Goal: Task Accomplishment & Management: Complete application form

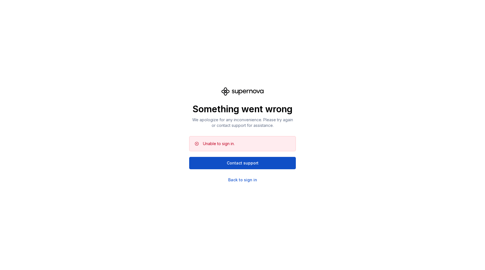
click at [250, 176] on div "Something went wrong We apologize for any inconvenience. Please try again or co…" at bounding box center [242, 134] width 107 height 95
click at [251, 179] on div "Back to sign in" at bounding box center [242, 180] width 29 height 6
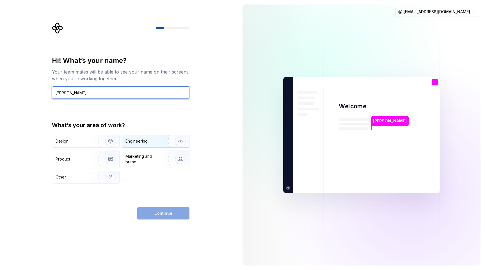
type input "[PERSON_NAME]"
click at [150, 145] on div "Engineering" at bounding box center [155, 141] width 67 height 12
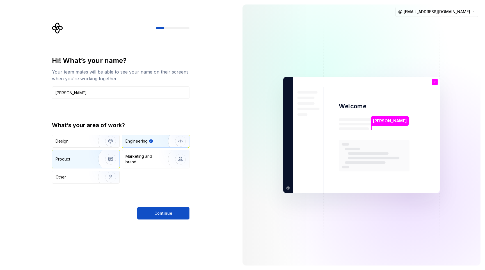
click at [89, 161] on img "button" at bounding box center [107, 159] width 36 height 38
click at [146, 143] on div "Engineering" at bounding box center [136, 141] width 22 height 6
click at [162, 213] on span "Continue" at bounding box center [163, 214] width 18 height 6
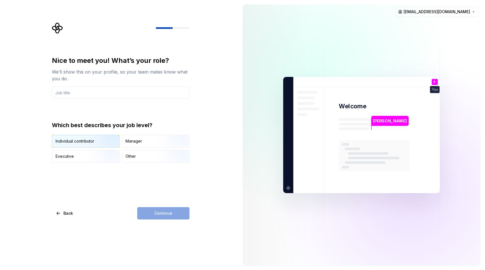
click at [76, 143] on div "Individual contributor" at bounding box center [75, 141] width 39 height 6
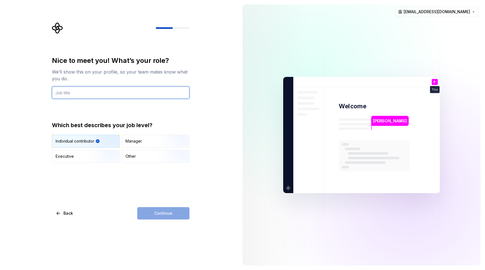
click at [112, 94] on input "text" at bounding box center [121, 92] width 138 height 12
type input "Software"
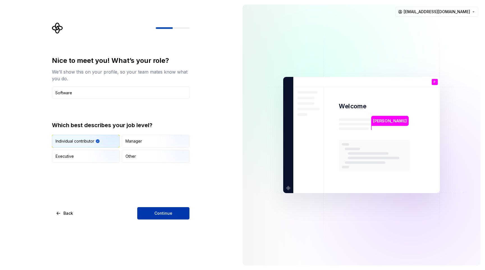
click at [165, 207] on button "Continue" at bounding box center [163, 213] width 52 height 12
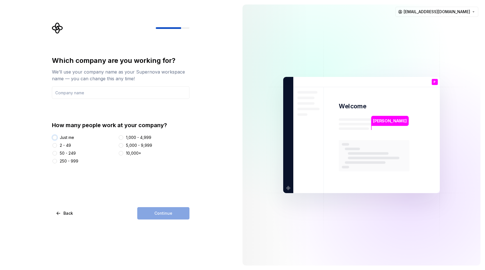
click at [56, 138] on button "Just me" at bounding box center [54, 137] width 4 height 4
click at [116, 95] on input "text" at bounding box center [121, 92] width 138 height 12
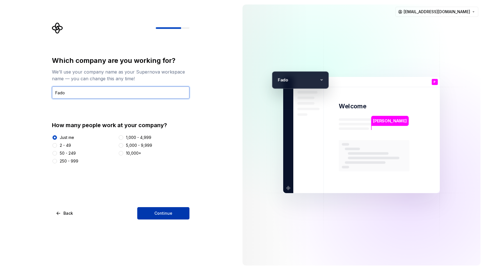
type input "Fado"
click at [186, 207] on button "Continue" at bounding box center [163, 213] width 52 height 12
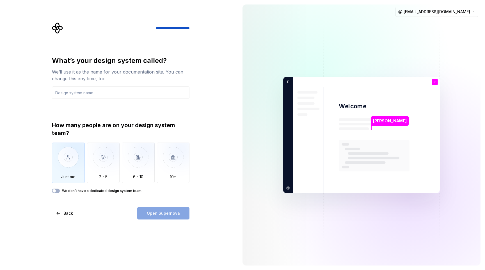
click at [69, 167] on img "button" at bounding box center [68, 162] width 33 height 38
click at [171, 214] on div "Open Supernova" at bounding box center [163, 213] width 52 height 12
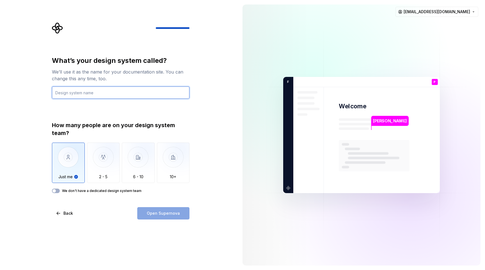
click at [105, 96] on input "text" at bounding box center [121, 92] width 138 height 12
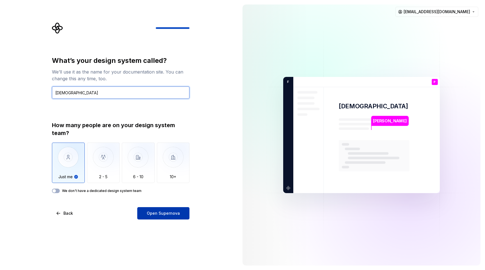
type input "[DEMOGRAPHIC_DATA]"
click at [182, 209] on button "Open Supernova" at bounding box center [163, 213] width 52 height 12
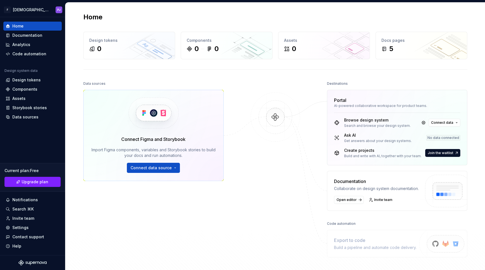
click at [383, 127] on div "Search and browse your design system." at bounding box center [377, 126] width 67 height 4
click at [385, 142] on div "Get answers about your design systems." at bounding box center [378, 141] width 68 height 4
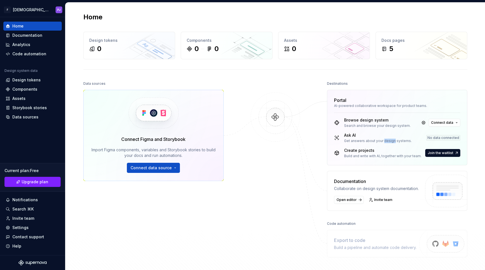
click at [385, 142] on div "Get answers about your design systems." at bounding box center [378, 141] width 68 height 4
click at [372, 141] on div "Get answers about your design systems." at bounding box center [378, 141] width 68 height 4
click at [39, 34] on div "Documentation" at bounding box center [27, 36] width 30 height 6
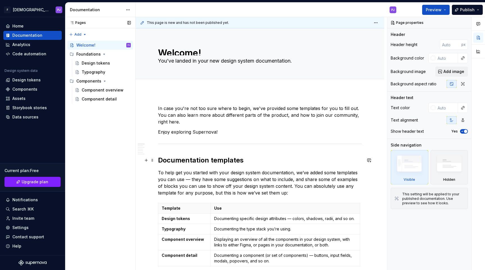
click at [172, 160] on h2 "Documentation templates" at bounding box center [260, 160] width 204 height 9
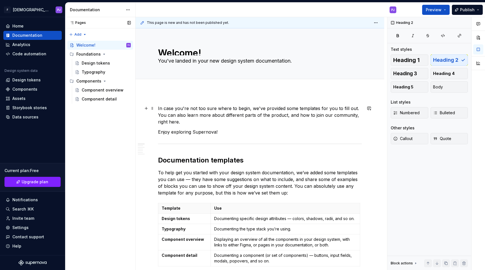
click at [202, 125] on p "In case you're not too sure where to begin, we've provided some templates for y…" at bounding box center [260, 115] width 204 height 20
click at [200, 113] on p "In case you're not too sure where to begin, we've provided some templates for y…" at bounding box center [260, 115] width 204 height 20
click at [199, 131] on p "Enjoy exploring Supernova!" at bounding box center [260, 132] width 204 height 7
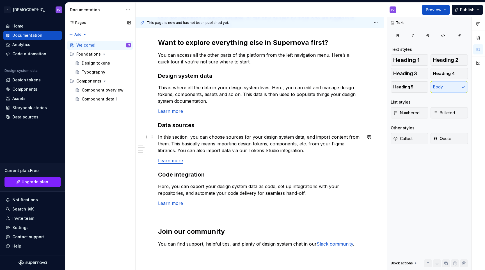
scroll to position [388, 0]
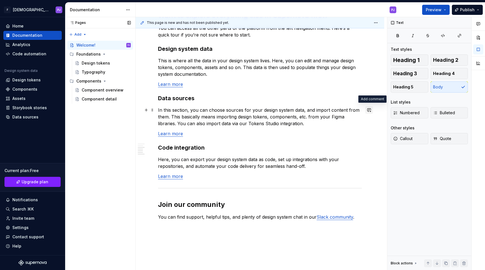
click at [371, 111] on button "button" at bounding box center [369, 110] width 8 height 8
click at [208, 168] on p "Here, you can export your design system data as code, set up integrations with …" at bounding box center [260, 162] width 204 height 13
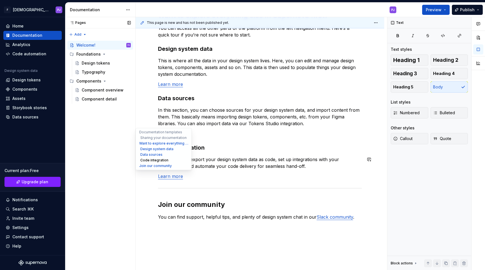
click at [150, 160] on button "Code integration" at bounding box center [163, 160] width 53 height 6
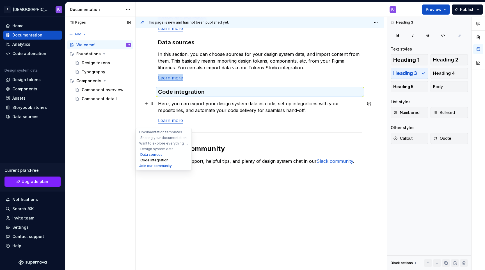
scroll to position [445, 0]
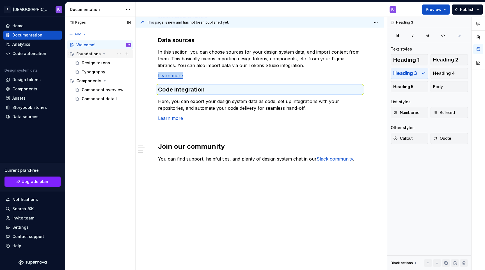
click at [92, 55] on div "Foundations" at bounding box center [88, 54] width 24 height 6
click at [94, 65] on div "Design tokens" at bounding box center [96, 63] width 28 height 6
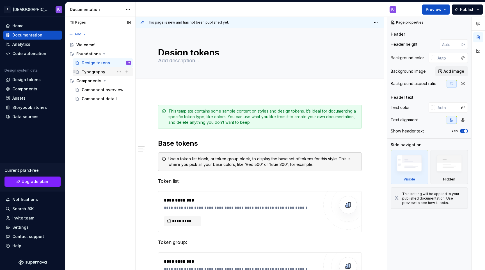
click at [96, 74] on div "Typography" at bounding box center [94, 72] width 24 height 6
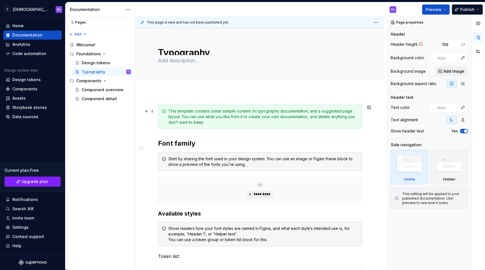
type textarea "*"
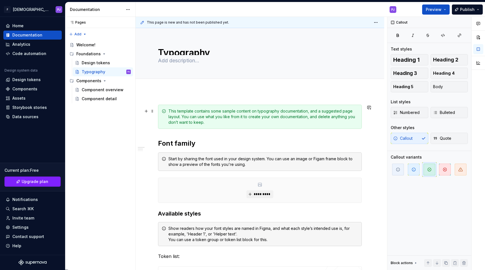
click at [190, 122] on div "This template contains some sample content on typography documentation, and a s…" at bounding box center [263, 116] width 190 height 17
click at [21, 45] on div "Analytics" at bounding box center [21, 45] width 18 height 6
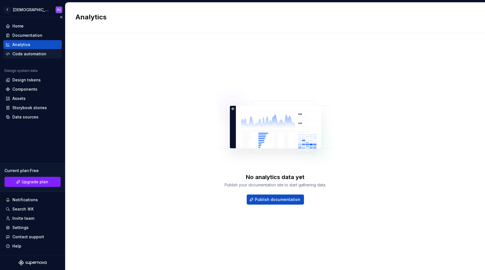
click at [22, 53] on div "Code automation" at bounding box center [29, 54] width 34 height 6
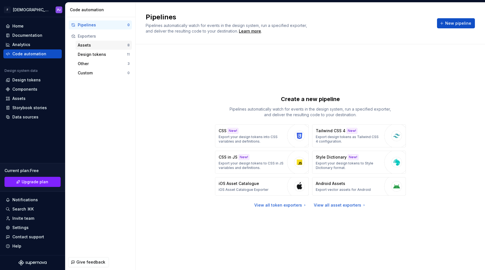
click at [96, 46] on div "Assets" at bounding box center [103, 45] width 50 height 6
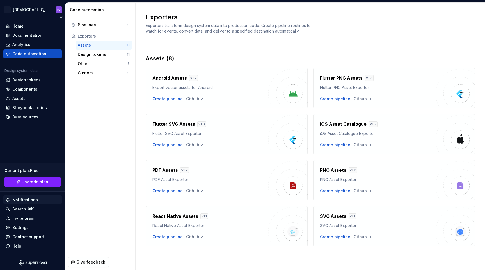
click at [36, 200] on div "Notifications" at bounding box center [25, 200] width 26 height 6
